Goal: Check status: Check status

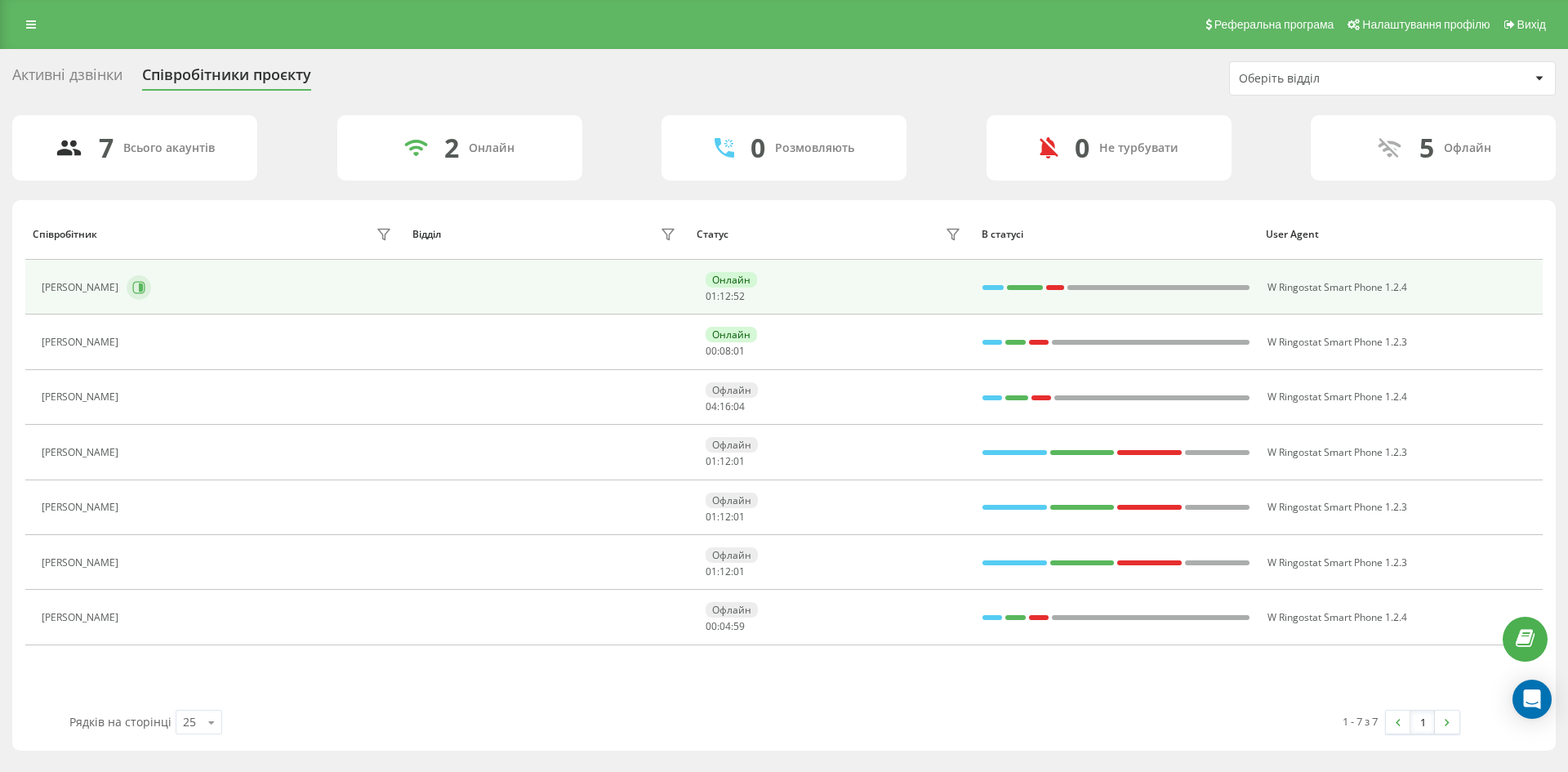
click at [145, 284] on icon at bounding box center [139, 288] width 13 height 13
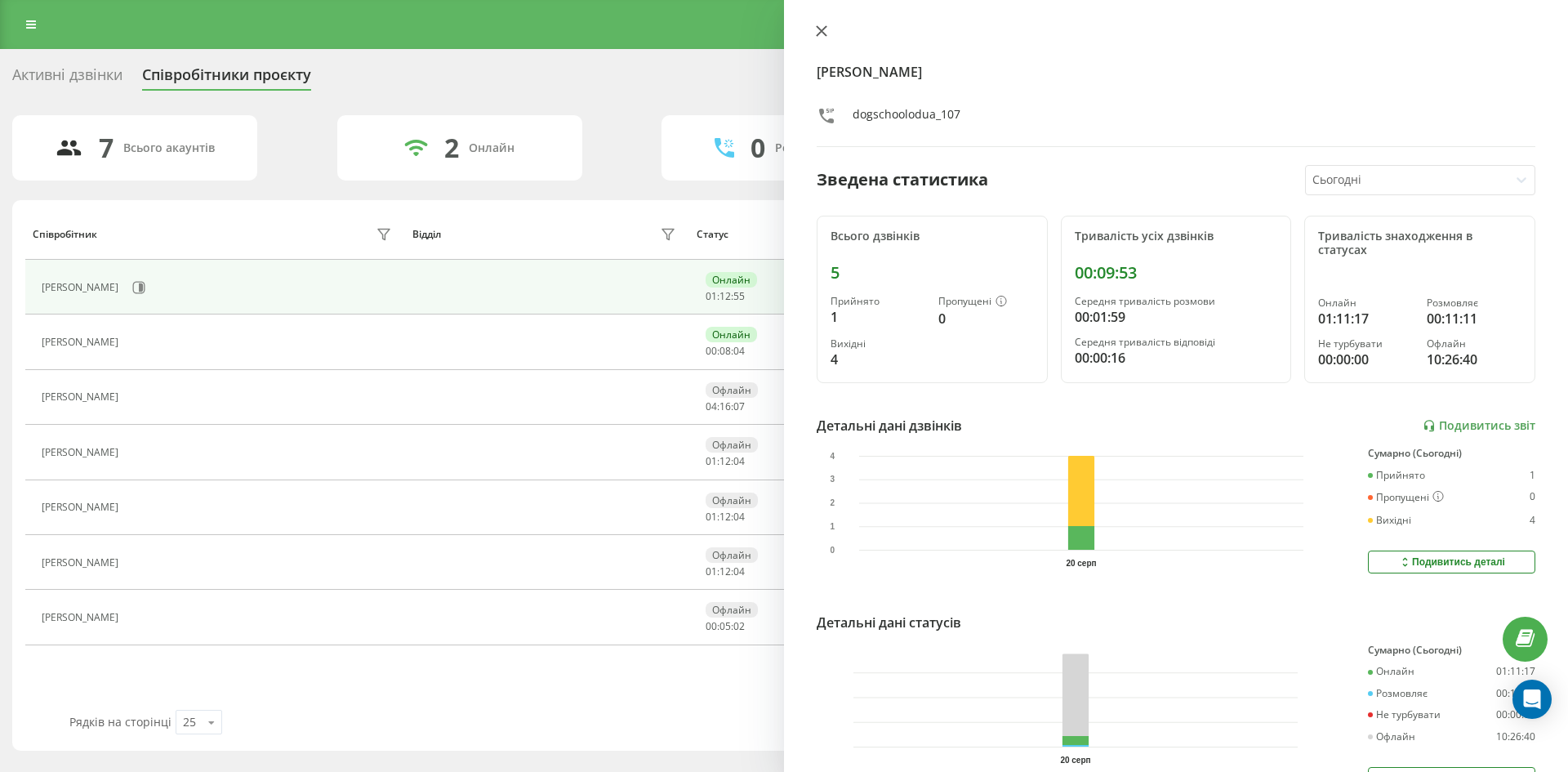
click at [819, 39] on button at bounding box center [822, 32] width 22 height 16
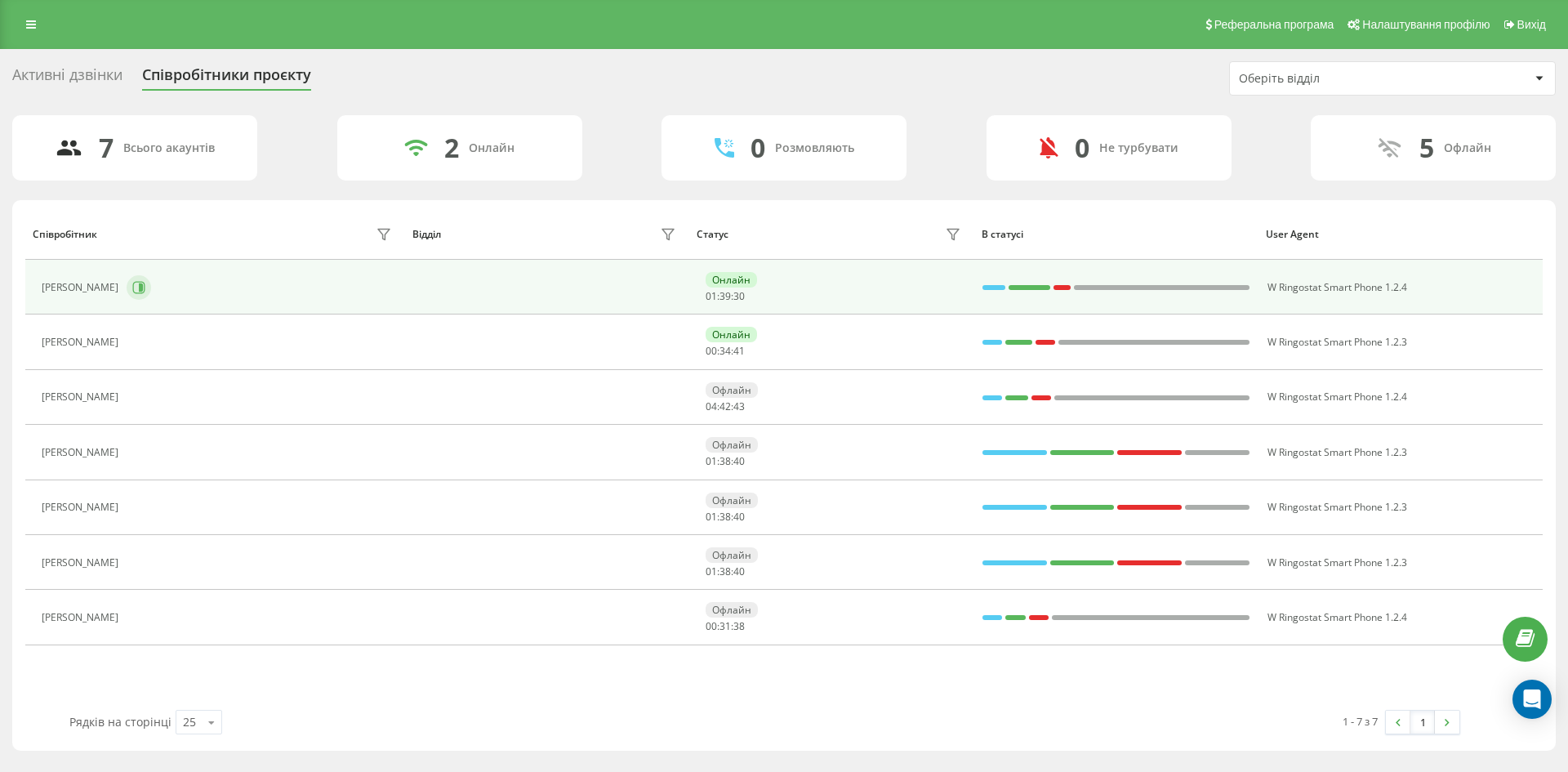
click at [143, 289] on icon at bounding box center [140, 287] width 4 height 8
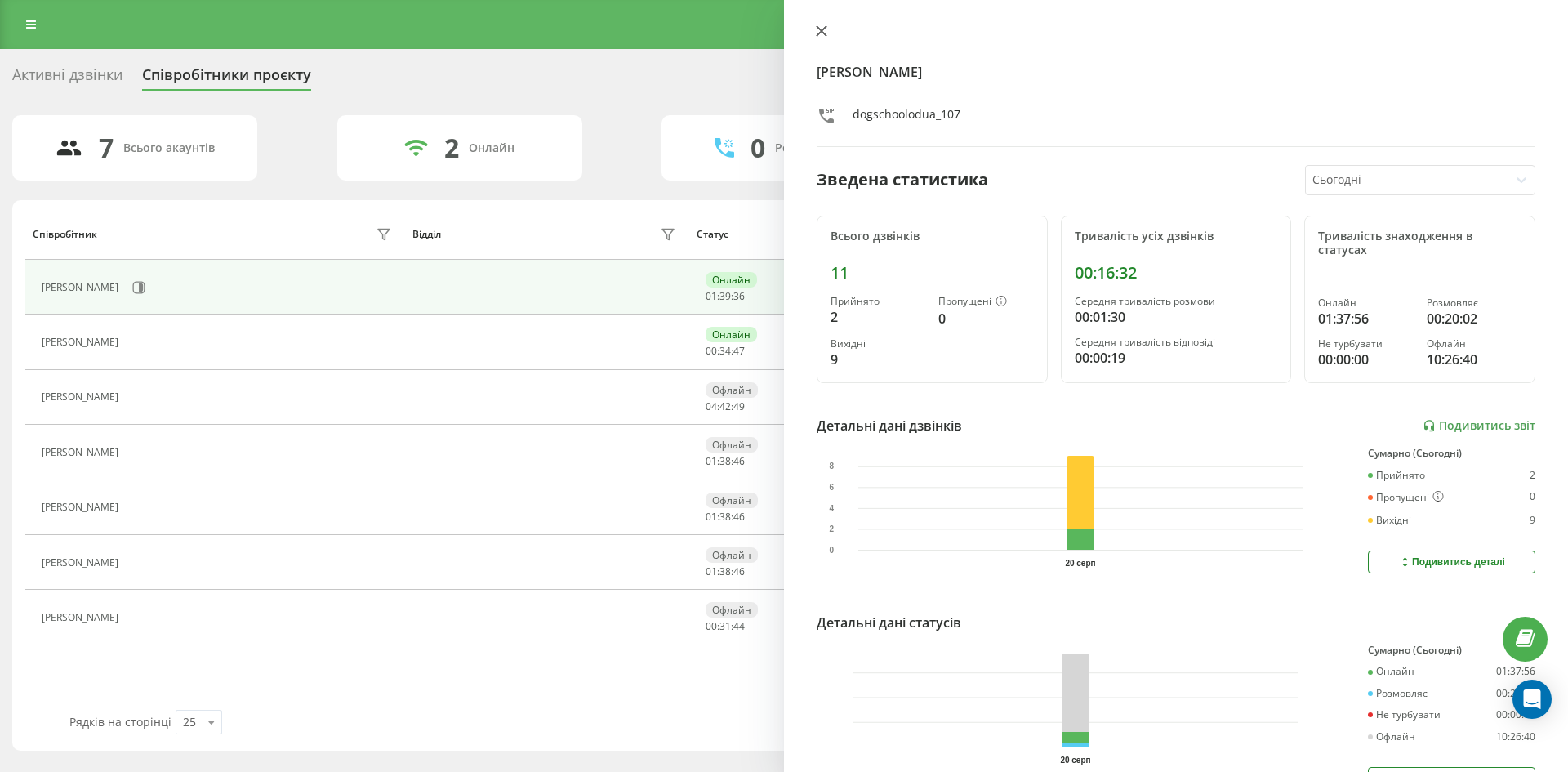
click at [820, 32] on icon at bounding box center [822, 31] width 10 height 10
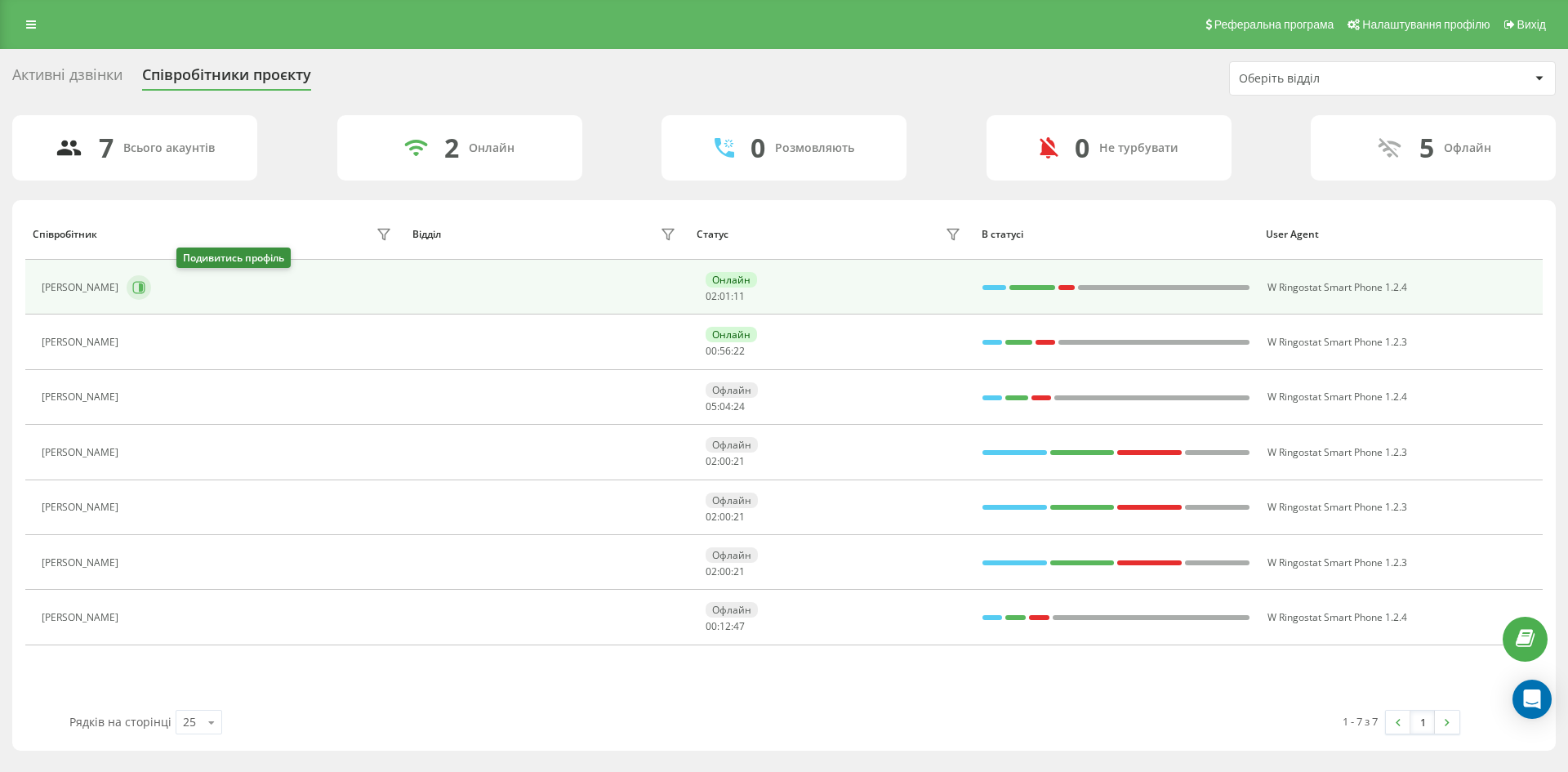
click at [143, 291] on icon at bounding box center [140, 287] width 4 height 8
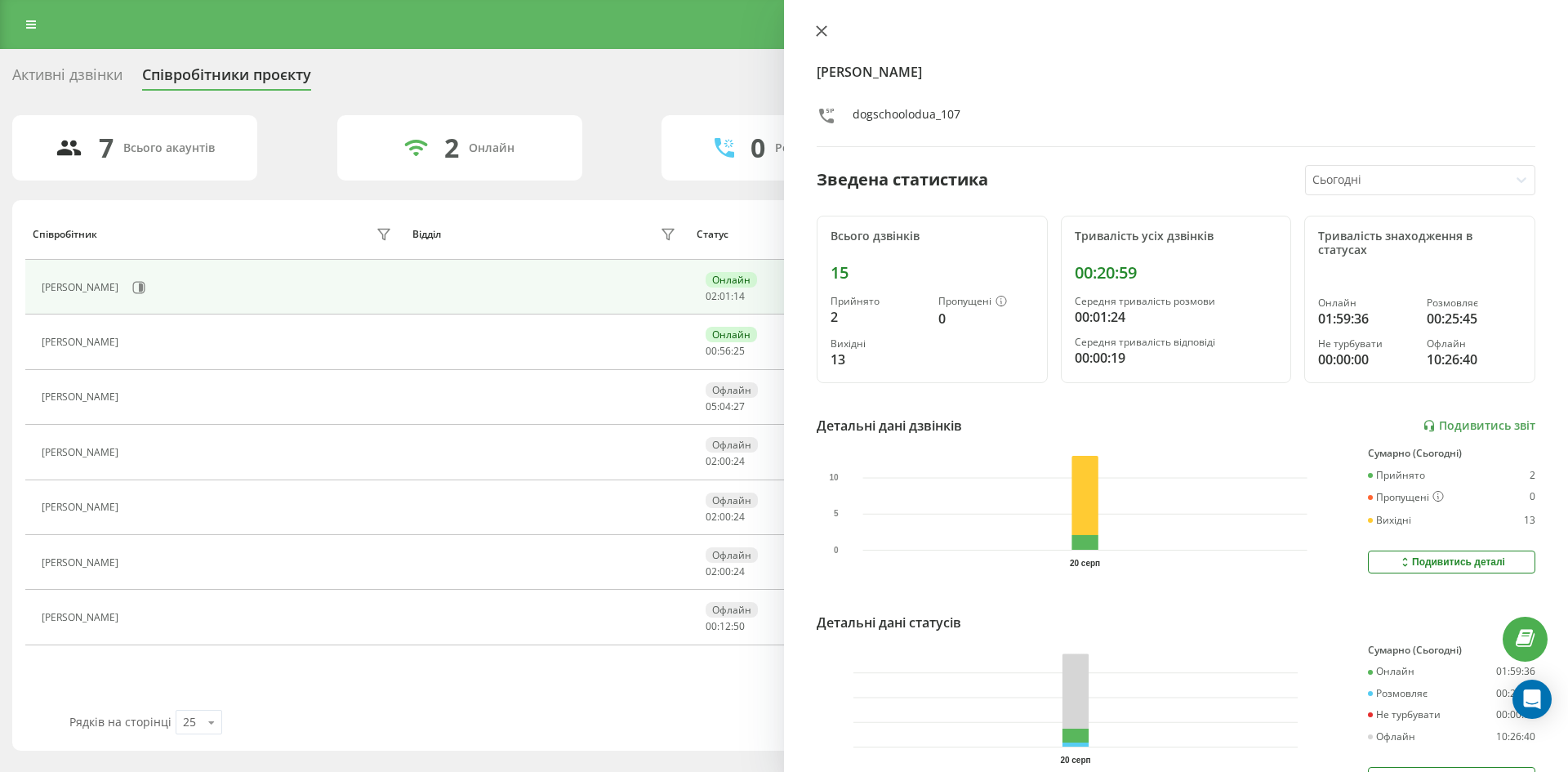
click at [814, 28] on button at bounding box center [822, 32] width 22 height 16
